Goal: Task Accomplishment & Management: Use online tool/utility

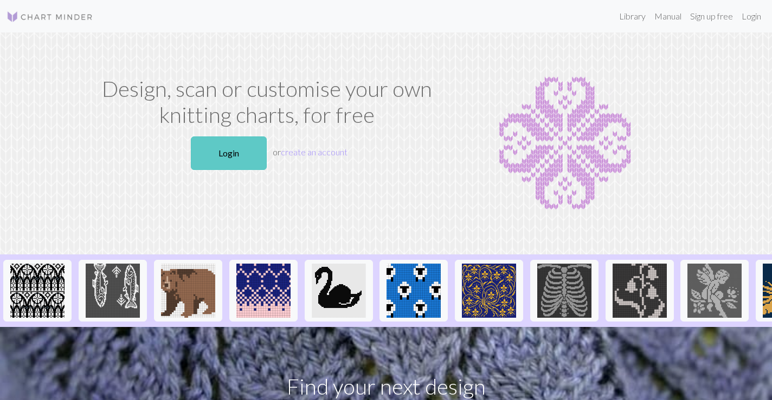
click at [237, 151] on link "Login" at bounding box center [229, 154] width 76 height 34
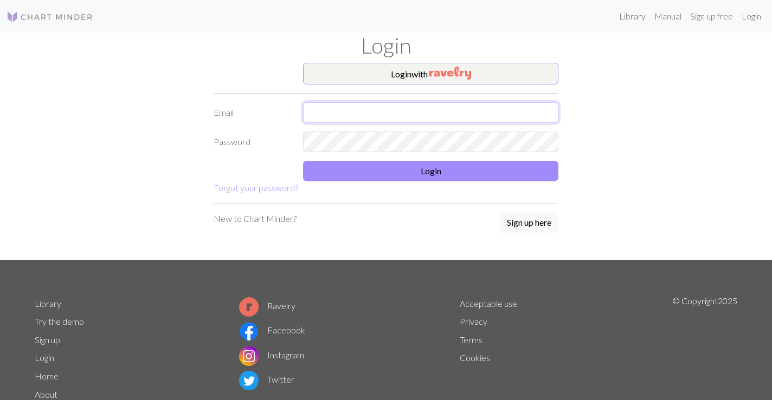
type input "[PERSON_NAME][EMAIL_ADDRESS][DOMAIN_NAME]"
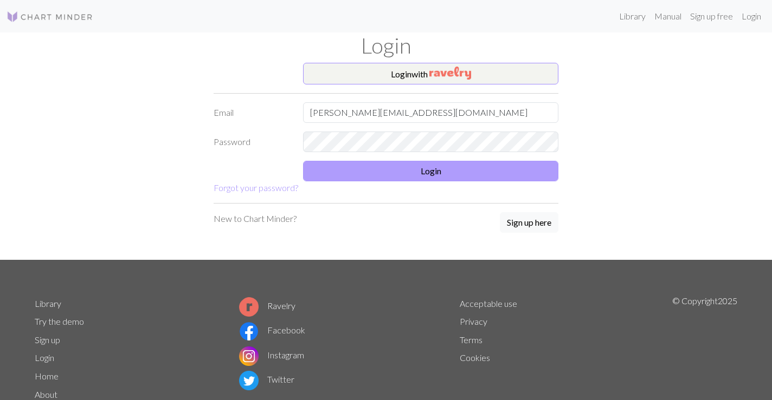
click at [390, 170] on button "Login" at bounding box center [430, 171] width 255 height 21
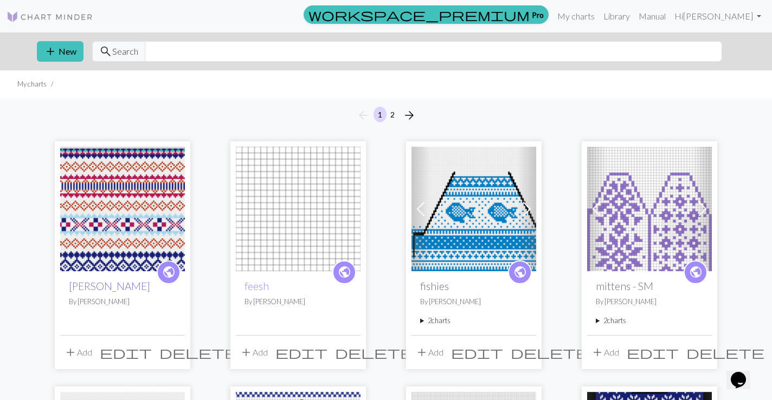
click at [86, 289] on link "[PERSON_NAME]" at bounding box center [109, 286] width 81 height 12
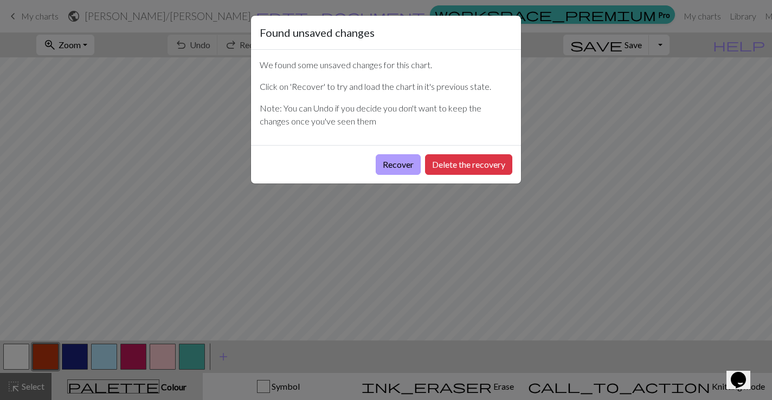
click at [390, 160] on button "Recover" at bounding box center [398, 164] width 45 height 21
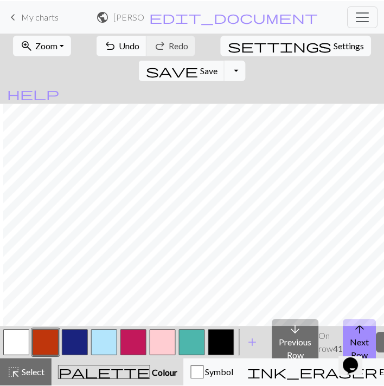
scroll to position [784, 185]
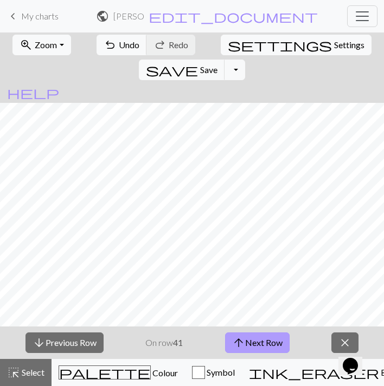
click at [264, 342] on button "arrow_upward Next Row" at bounding box center [257, 343] width 64 height 21
click at [250, 339] on button "arrow_upward Next Row" at bounding box center [257, 343] width 64 height 21
click at [261, 340] on button "arrow_upward Next Row" at bounding box center [257, 343] width 64 height 21
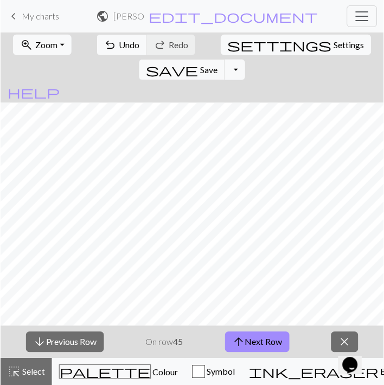
scroll to position [701, 288]
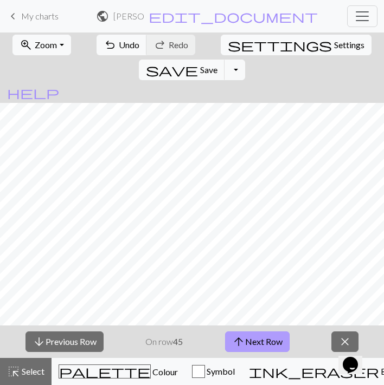
click at [261, 344] on button "arrow_upward Next Row" at bounding box center [257, 342] width 64 height 21
click at [263, 339] on button "arrow_upward Next Row" at bounding box center [257, 342] width 64 height 21
click at [271, 339] on button "arrow_upward Next Row" at bounding box center [257, 342] width 64 height 21
click at [259, 339] on button "arrow_upward Next Row" at bounding box center [257, 342] width 64 height 21
click at [270, 346] on button "arrow_upward Next Row" at bounding box center [257, 342] width 64 height 21
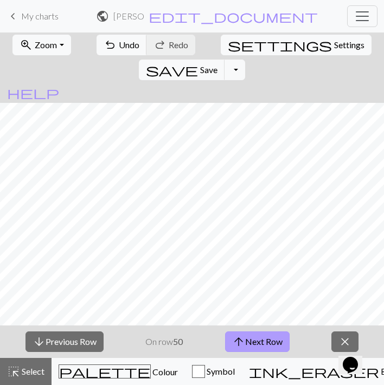
click at [256, 341] on button "arrow_upward Next Row" at bounding box center [257, 342] width 64 height 21
click at [253, 345] on button "arrow_upward Next Row" at bounding box center [257, 342] width 64 height 21
click at [260, 338] on button "arrow_upward Next Row" at bounding box center [257, 342] width 64 height 21
click at [265, 346] on button "arrow_upward Next Row" at bounding box center [257, 342] width 64 height 21
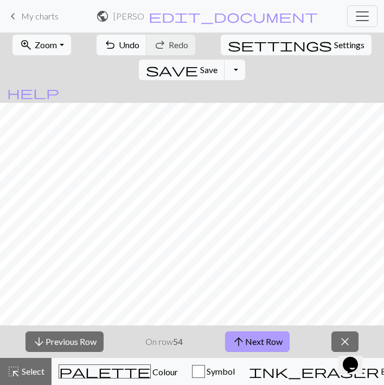
scroll to position [631, 289]
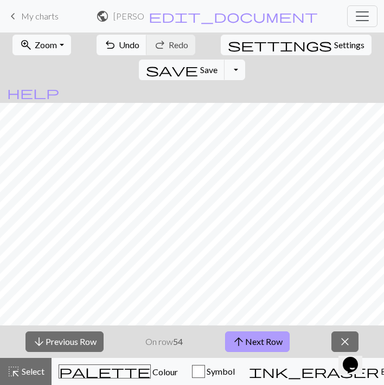
click at [250, 334] on button "arrow_upward Next Row" at bounding box center [257, 342] width 64 height 21
click at [254, 344] on button "arrow_upward Next Row" at bounding box center [257, 342] width 64 height 21
click at [252, 341] on button "arrow_upward Next Row" at bounding box center [257, 342] width 64 height 21
click at [256, 333] on button "arrow_upward Next Row" at bounding box center [257, 342] width 64 height 21
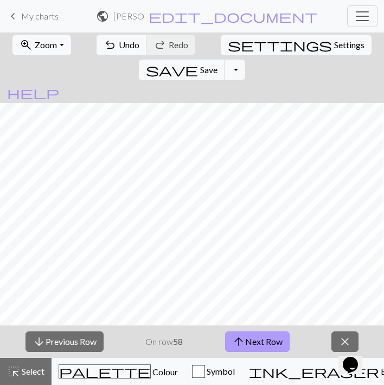
scroll to position [585, 288]
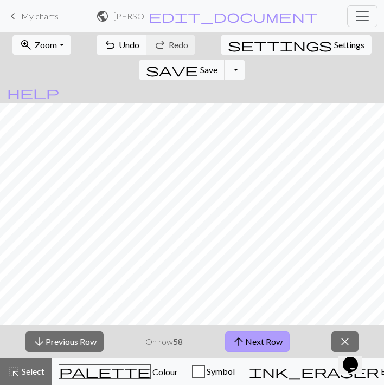
click at [261, 345] on button "arrow_upward Next Row" at bounding box center [257, 342] width 64 height 21
click at [262, 337] on button "arrow_upward Next Row" at bounding box center [257, 342] width 64 height 21
click at [255, 340] on button "arrow_upward Next Row" at bounding box center [257, 342] width 64 height 21
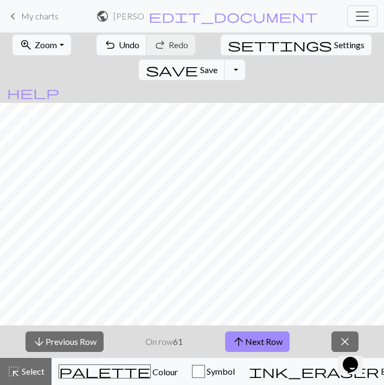
scroll to position [539, 288]
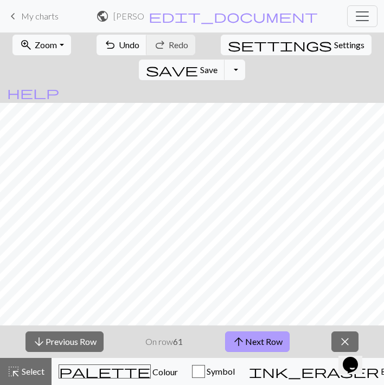
click at [262, 344] on button "arrow_upward Next Row" at bounding box center [257, 342] width 64 height 21
click at [253, 346] on button "arrow_upward Next Row" at bounding box center [257, 342] width 64 height 21
click at [276, 336] on button "arrow_upward Next Row" at bounding box center [257, 342] width 64 height 21
click at [259, 347] on button "arrow_upward Next Row" at bounding box center [257, 342] width 64 height 21
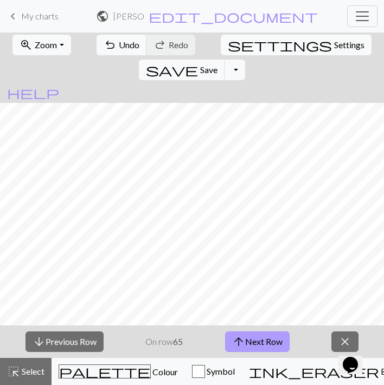
click at [257, 335] on button "arrow_upward Next Row" at bounding box center [257, 342] width 64 height 21
click at [258, 341] on button "arrow_upward Next Row" at bounding box center [257, 342] width 64 height 21
click at [263, 335] on button "arrow_upward Next Row" at bounding box center [257, 342] width 64 height 21
click at [262, 340] on button "arrow_upward Next Row" at bounding box center [257, 342] width 64 height 21
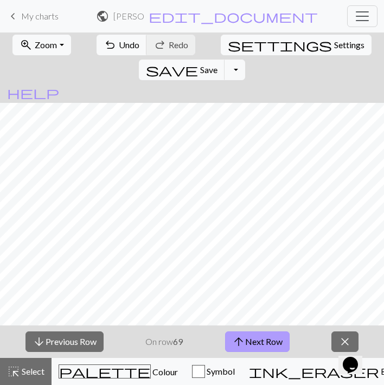
click at [262, 338] on button "arrow_upward Next Row" at bounding box center [257, 342] width 64 height 21
click at [256, 342] on button "arrow_upward Next Row" at bounding box center [257, 342] width 64 height 21
click at [242, 336] on span "arrow_upward" at bounding box center [238, 341] width 13 height 15
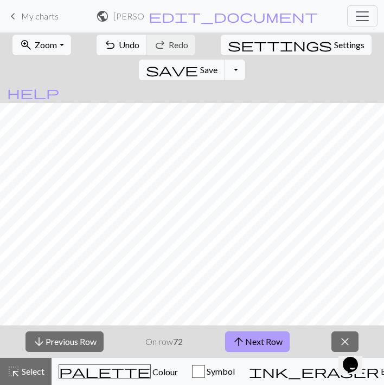
click at [262, 339] on button "arrow_upward Next Row" at bounding box center [257, 342] width 64 height 21
click at [256, 348] on button "arrow_upward Next Row" at bounding box center [257, 342] width 64 height 21
click at [262, 345] on button "arrow_upward Next Row" at bounding box center [257, 342] width 64 height 21
click at [273, 343] on button "arrow_upward Next Row" at bounding box center [257, 342] width 64 height 21
click at [277, 340] on button "arrow_upward Next Row" at bounding box center [257, 342] width 64 height 21
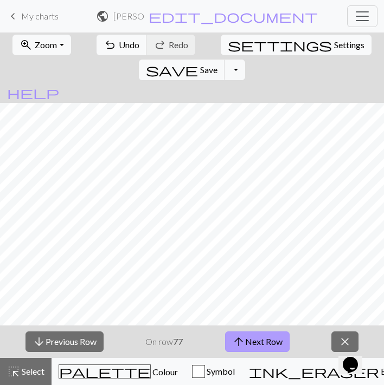
click at [279, 350] on button "arrow_upward Next Row" at bounding box center [257, 342] width 64 height 21
click at [257, 335] on button "arrow_upward Next Row" at bounding box center [257, 342] width 64 height 21
click at [247, 335] on button "arrow_upward Next Row" at bounding box center [257, 342] width 64 height 21
click at [255, 341] on button "arrow_upward Next Row" at bounding box center [257, 342] width 64 height 21
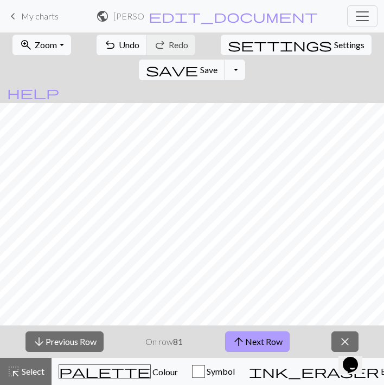
click at [255, 339] on button "arrow_upward Next Row" at bounding box center [257, 342] width 64 height 21
click at [254, 346] on button "arrow_upward Next Row" at bounding box center [257, 342] width 64 height 21
